Goal: Entertainment & Leisure: Consume media (video, audio)

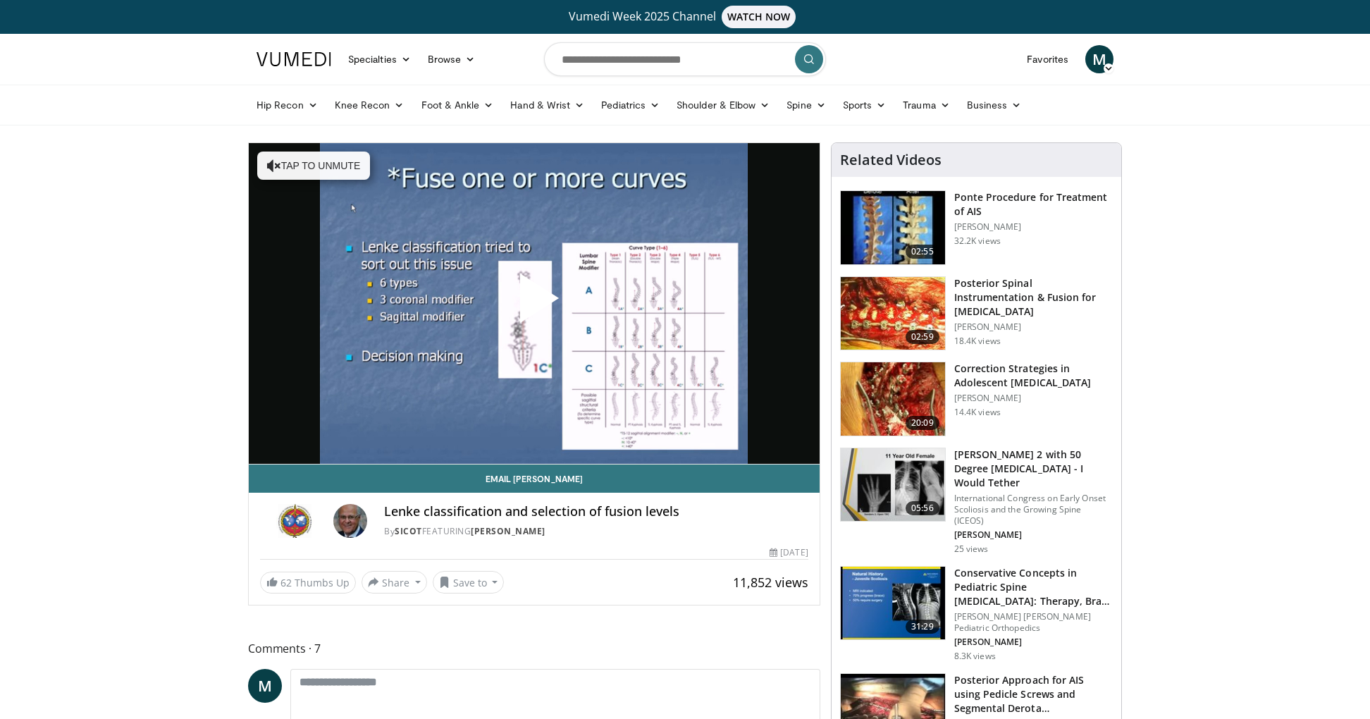
click at [534, 304] on span "Video Player" at bounding box center [534, 304] width 0 height 0
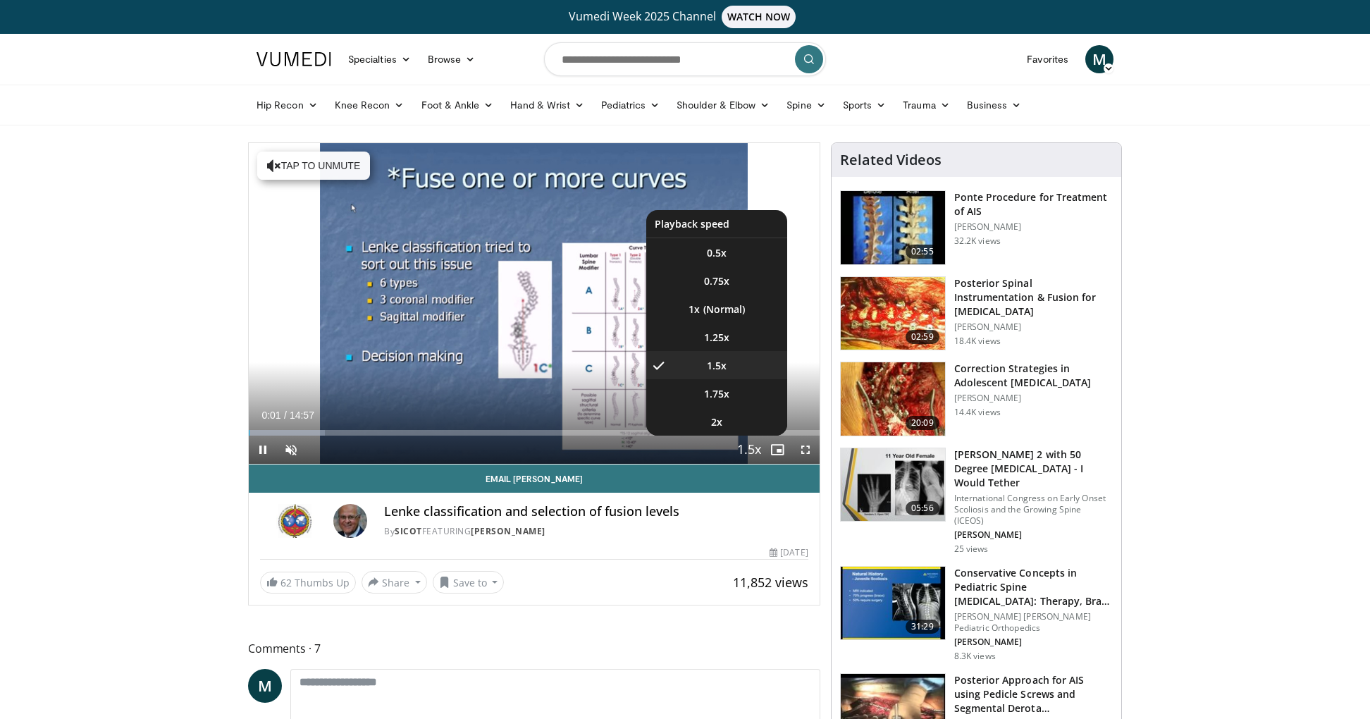
click at [758, 452] on span "Video Player" at bounding box center [749, 450] width 20 height 28
click at [722, 316] on li "1x" at bounding box center [716, 309] width 141 height 28
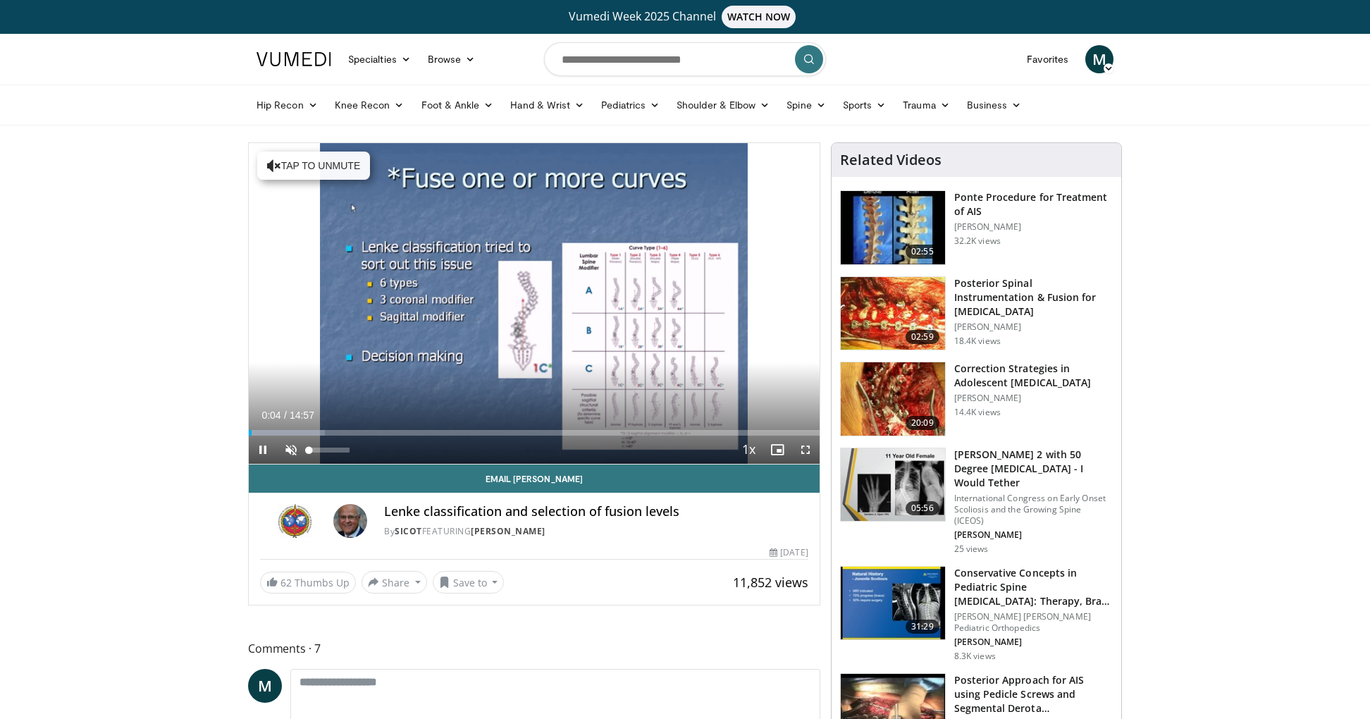
click at [290, 451] on span "Video Player" at bounding box center [291, 449] width 28 height 28
click at [809, 450] on span "Video Player" at bounding box center [805, 449] width 28 height 28
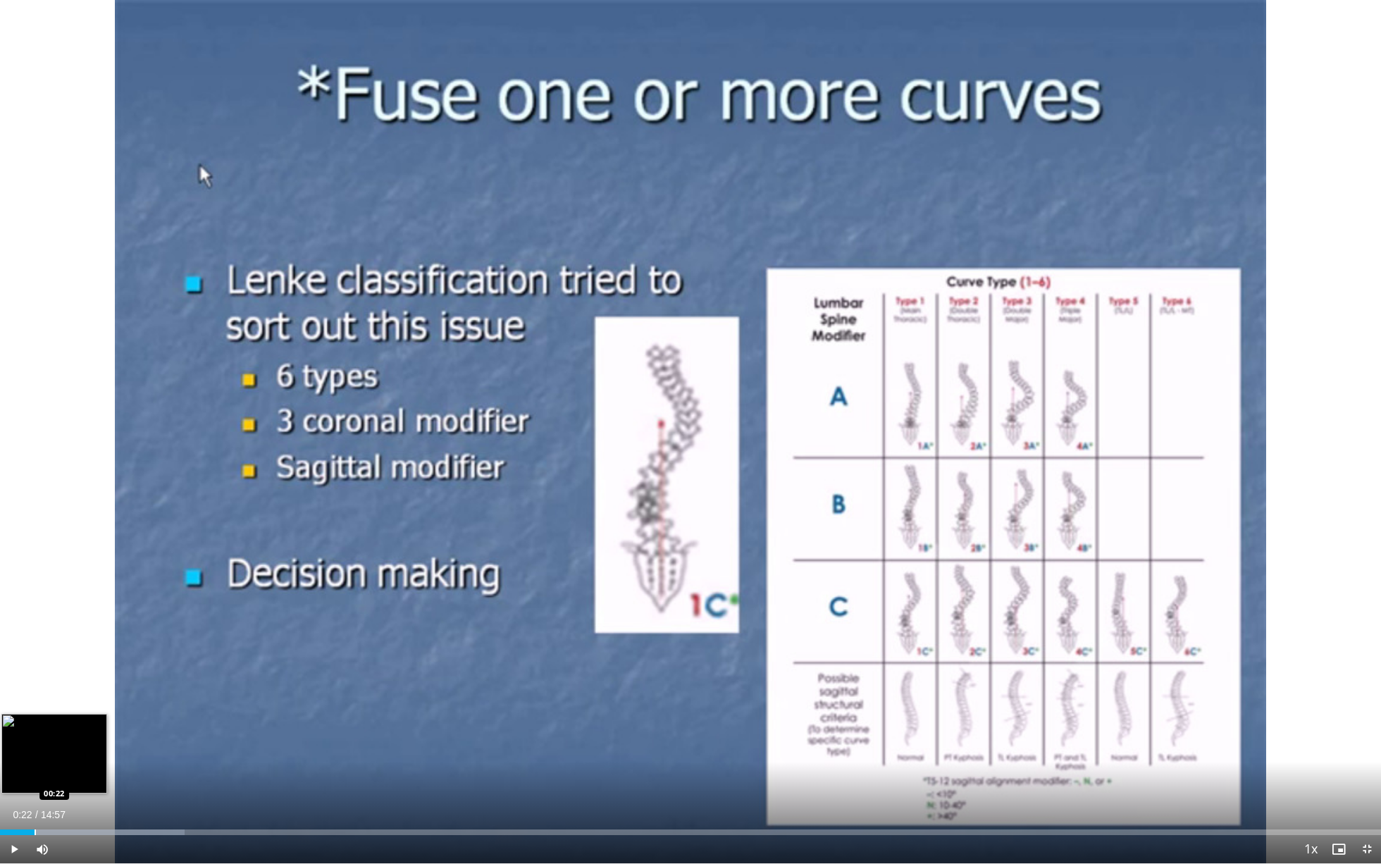
click at [35, 718] on div "Progress Bar" at bounding box center [35, 832] width 1 height 6
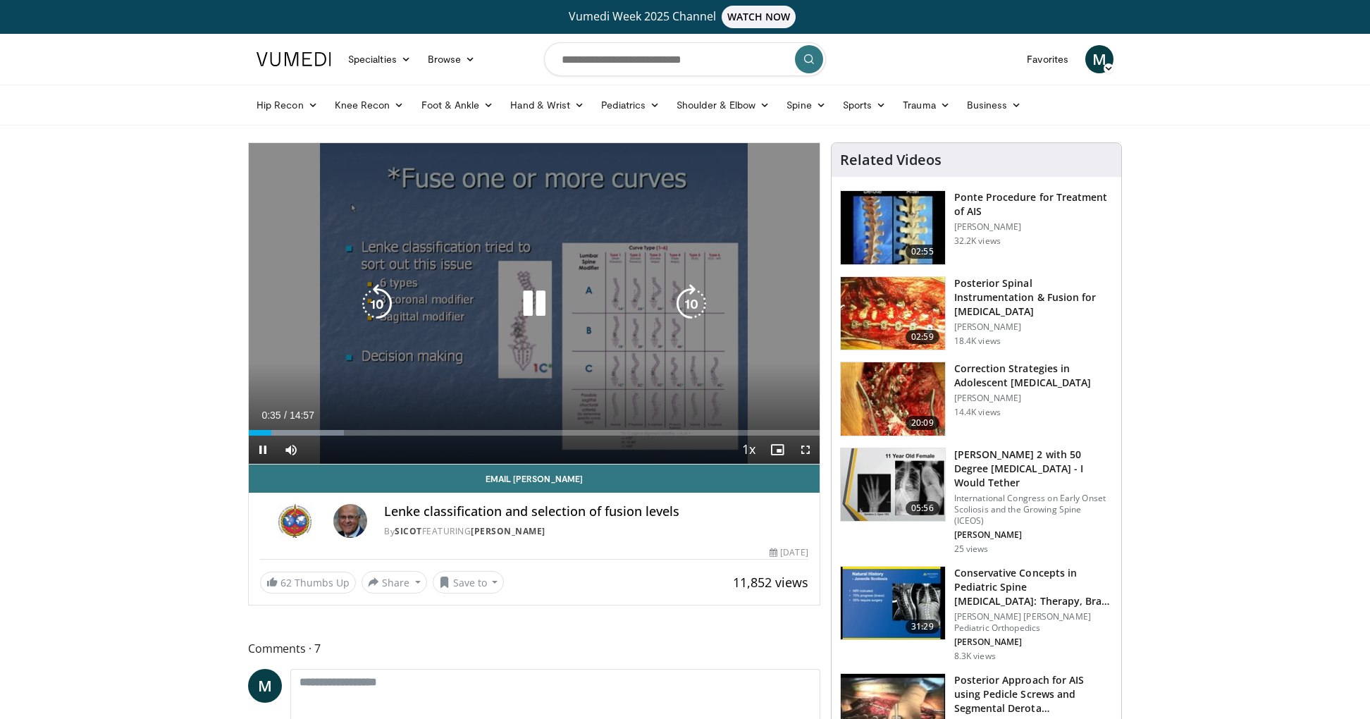
click at [536, 314] on icon "Video Player" at bounding box center [533, 303] width 39 height 39
